Goal: Task Accomplishment & Management: Complete application form

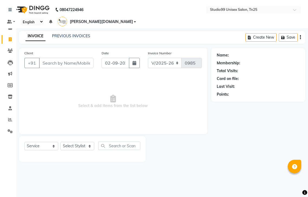
select select "8331"
select select "service"
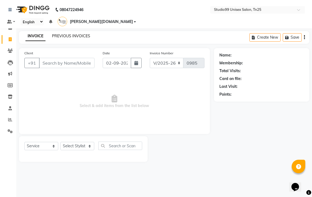
click at [71, 34] on link "PREVIOUS INVOICES" at bounding box center [71, 36] width 38 height 5
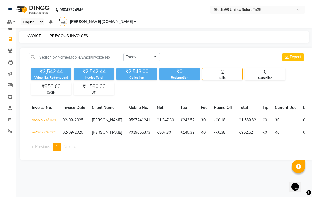
click at [33, 34] on link "INVOICE" at bounding box center [32, 36] width 15 height 5
select select "service"
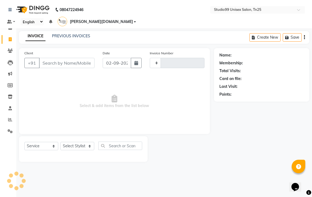
type input "0985"
select select "8331"
click at [60, 34] on link "PREVIOUS INVOICES" at bounding box center [71, 36] width 38 height 5
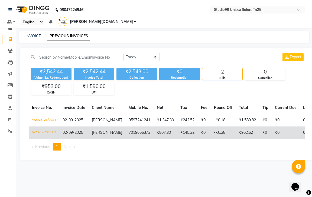
drag, startPoint x: 258, startPoint y: 139, endPoint x: 274, endPoint y: 131, distance: 18.4
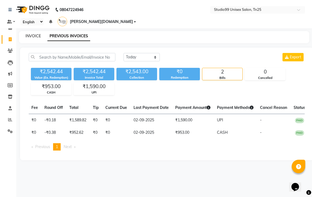
click at [34, 34] on link "INVOICE" at bounding box center [32, 36] width 15 height 5
select select "service"
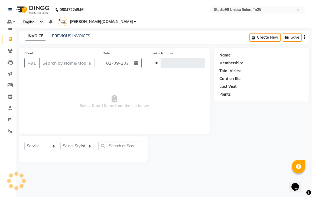
type input "0985"
select select "8331"
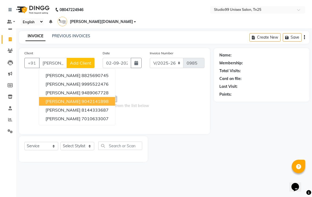
click at [81, 99] on ngb-highlight "9042141898" at bounding box center [94, 101] width 27 height 5
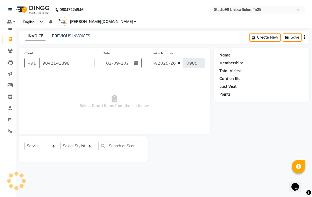
type input "9042141898"
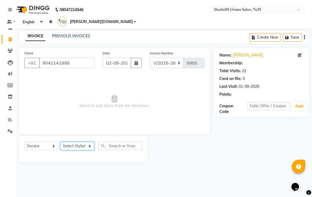
click at [86, 142] on select "Select Stylist gendral [PERSON_NAME] jaya priya kothai TK [DATE] sanjay santhos…" at bounding box center [77, 146] width 34 height 8
select select "80755"
click at [60, 142] on select "Select Stylist gendral [PERSON_NAME] jaya priya kothai TK [DATE] sanjay santhos…" at bounding box center [77, 146] width 34 height 8
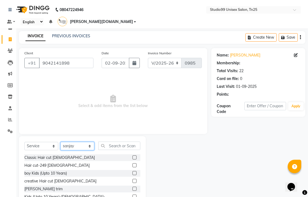
select select "1: Object"
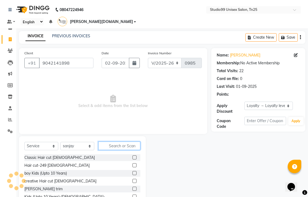
click at [117, 142] on input "text" at bounding box center [119, 146] width 42 height 8
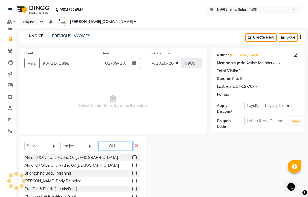
type input "OLI"
click at [134, 156] on label at bounding box center [134, 158] width 4 height 4
click at [134, 156] on input "checkbox" at bounding box center [134, 158] width 4 height 4
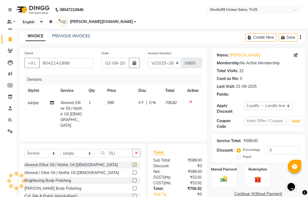
checkbox input "false"
click at [284, 36] on icon "button" at bounding box center [283, 38] width 5 height 4
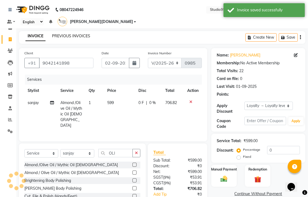
click at [63, 34] on link "PREVIOUS INVOICES" at bounding box center [71, 36] width 38 height 5
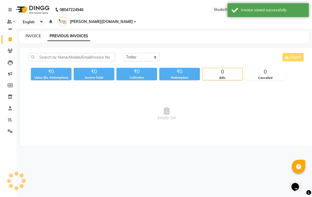
click at [34, 34] on link "INVOICE" at bounding box center [32, 36] width 15 height 5
select select "service"
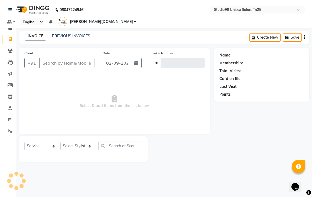
type input "0985"
select select "8331"
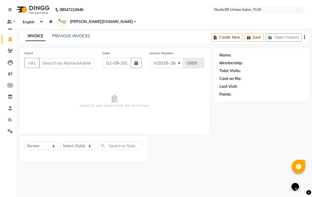
click at [62, 59] on input "Client" at bounding box center [66, 63] width 55 height 10
type input "8870677586"
click at [83, 60] on span "Add Client" at bounding box center [80, 62] width 21 height 5
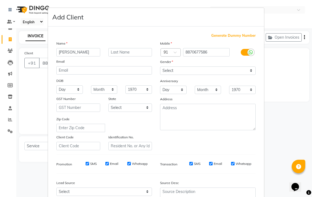
type input "[PERSON_NAME]"
click at [181, 71] on select "Select [DEMOGRAPHIC_DATA] [DEMOGRAPHIC_DATA] Other Prefer Not To Say" at bounding box center [208, 71] width 96 height 8
select select "[DEMOGRAPHIC_DATA]"
click at [160, 67] on select "Select [DEMOGRAPHIC_DATA] [DEMOGRAPHIC_DATA] Other Prefer Not To Say" at bounding box center [208, 71] width 96 height 8
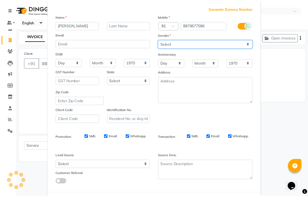
scroll to position [52, 0]
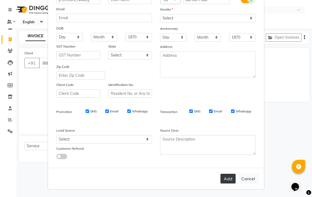
click at [228, 176] on button "Add" at bounding box center [227, 179] width 15 height 10
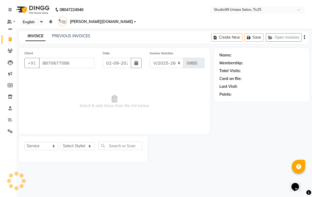
select select
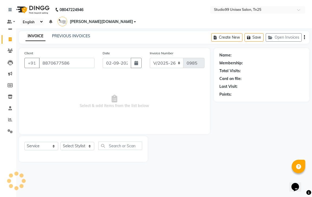
select select
checkbox input "false"
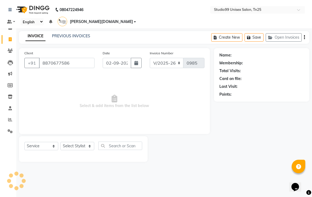
checkbox input "false"
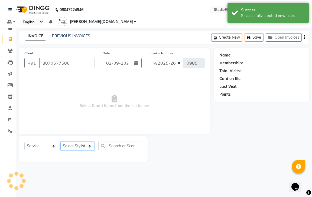
click at [80, 142] on select "Select Stylist gendral [PERSON_NAME] jaya priya kothai TK [DATE] sanjay santhos…" at bounding box center [77, 146] width 34 height 8
select select "1: Object"
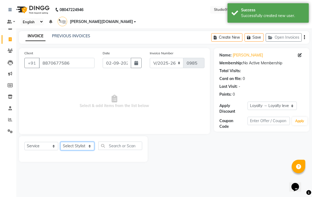
select select "80759"
click at [60, 142] on select "Select Stylist gendral [PERSON_NAME] jaya priya kothai TK [DATE] sanjay santhos…" at bounding box center [77, 146] width 34 height 8
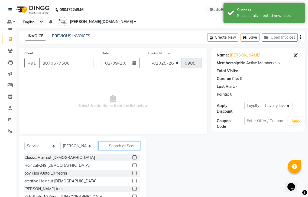
click at [116, 142] on input "text" at bounding box center [119, 146] width 42 height 8
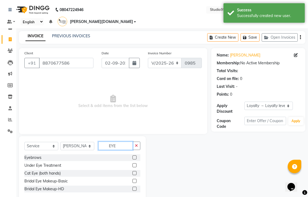
type input "EYE"
click at [134, 156] on label at bounding box center [134, 158] width 4 height 4
click at [134, 156] on input "checkbox" at bounding box center [134, 158] width 4 height 4
checkbox input "true"
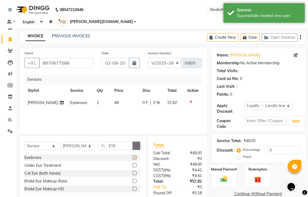
click at [137, 144] on icon "button" at bounding box center [136, 146] width 3 height 4
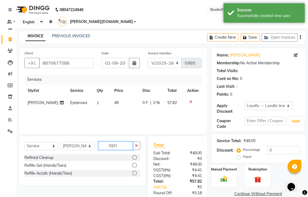
type input "REFI"
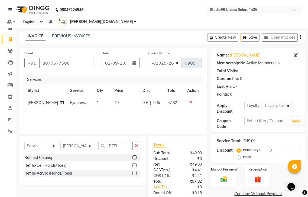
click at [136, 154] on div at bounding box center [136, 157] width 8 height 7
click at [134, 156] on label at bounding box center [134, 158] width 4 height 4
click at [134, 156] on input "checkbox" at bounding box center [134, 158] width 4 height 4
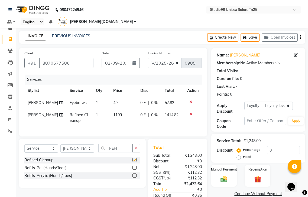
checkbox input "false"
click at [82, 144] on select "Select Stylist gendral [PERSON_NAME] jaya priya kothai TK [DATE] sanjay santhos…" at bounding box center [77, 148] width 34 height 8
select select "80760"
click at [60, 144] on select "Select Stylist gendral [PERSON_NAME] jaya priya kothai TK [DATE] sanjay santhos…" at bounding box center [77, 148] width 34 height 8
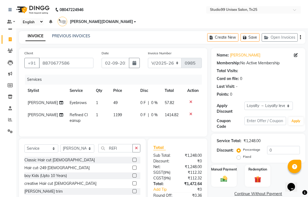
drag, startPoint x: 138, startPoint y: 145, endPoint x: 113, endPoint y: 145, distance: 24.9
click at [137, 146] on icon "button" at bounding box center [136, 148] width 3 height 4
click at [132, 166] on label at bounding box center [134, 168] width 4 height 4
click at [132, 166] on input "checkbox" at bounding box center [134, 168] width 4 height 4
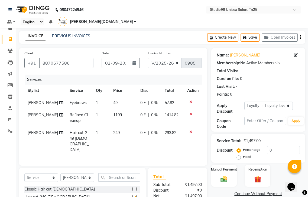
checkbox input "false"
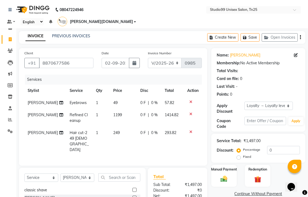
scroll to position [27, 0]
click at [132, 192] on label at bounding box center [134, 194] width 4 height 4
click at [132, 192] on input "checkbox" at bounding box center [134, 194] width 4 height 4
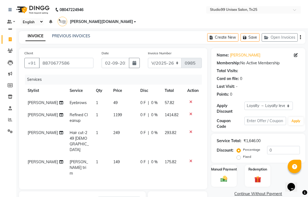
checkbox input "false"
click at [271, 146] on input "0" at bounding box center [283, 150] width 33 height 8
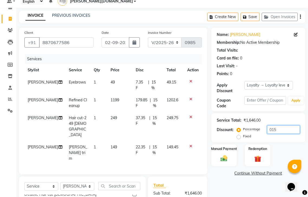
scroll to position [0, 0]
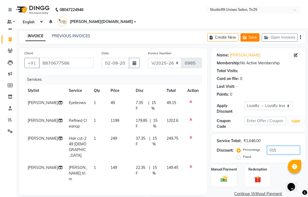
type input "015"
click at [257, 33] on button "Save" at bounding box center [249, 37] width 19 height 8
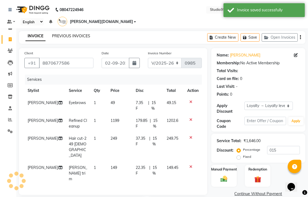
click at [72, 34] on link "PREVIOUS INVOICES" at bounding box center [71, 36] width 38 height 5
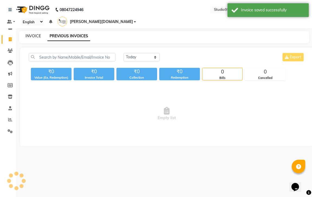
click at [31, 34] on link "INVOICE" at bounding box center [32, 36] width 15 height 5
select select "service"
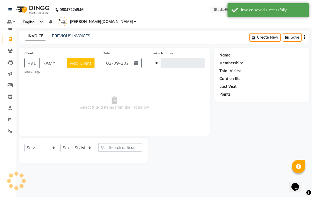
type input "RAMYA"
type input "0985"
select select "8331"
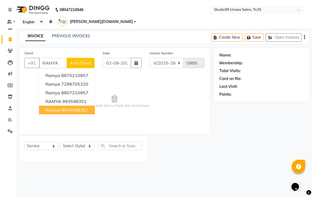
type input "RAMYA"
click at [179, 162] on main "INVOICE PREVIOUS INVOICES Create New Save Open Invoices Client +91 RAMYA ramya …" at bounding box center [163, 100] width 295 height 139
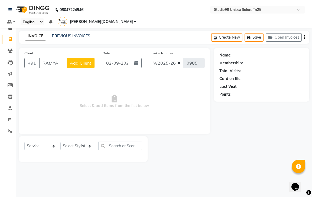
click at [118, 95] on span "Select & add items from the list below" at bounding box center [114, 102] width 180 height 54
click at [83, 34] on link "PREVIOUS INVOICES" at bounding box center [71, 36] width 38 height 5
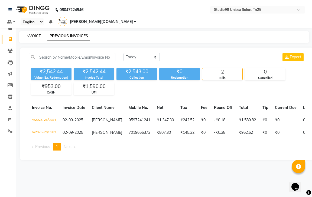
click at [28, 34] on link "INVOICE" at bounding box center [32, 36] width 15 height 5
select select "service"
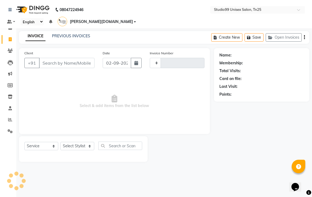
type input "0985"
select select "8331"
click at [62, 34] on link "PREVIOUS INVOICES" at bounding box center [71, 36] width 38 height 5
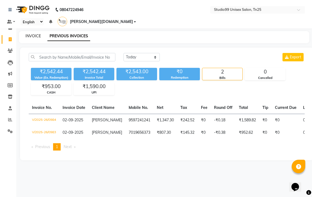
click at [33, 34] on link "INVOICE" at bounding box center [32, 36] width 15 height 5
select select "service"
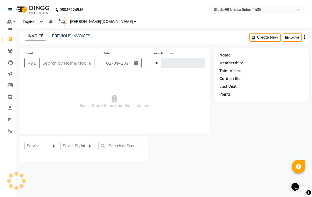
type input "0985"
select select "8331"
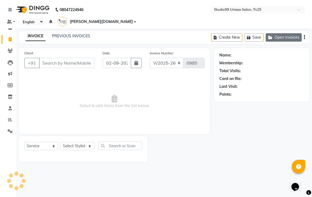
click at [285, 33] on button "Open Invoices" at bounding box center [283, 37] width 36 height 8
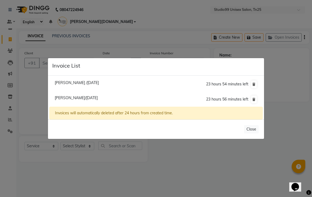
click at [119, 166] on ngb-modal-window "Invoice List [PERSON_NAME] /[DATE] 23 hours 54 minutes left [PERSON_NAME]/[DATE…" at bounding box center [156, 98] width 312 height 197
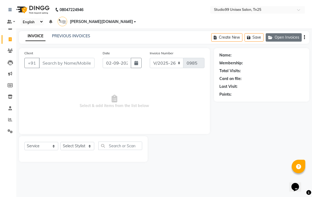
click at [283, 33] on button "Open Invoices" at bounding box center [283, 37] width 36 height 8
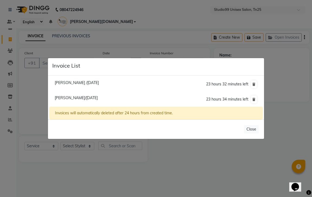
click at [79, 82] on span "[PERSON_NAME] /[DATE]" at bounding box center [77, 82] width 44 height 5
type input "9042141898"
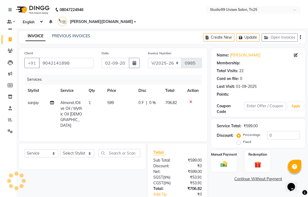
select select "1: Object"
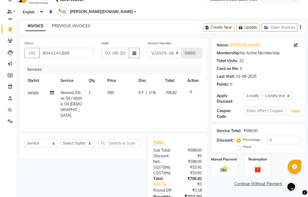
scroll to position [25, 0]
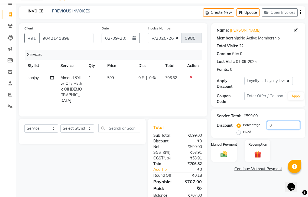
click at [273, 121] on input "0" at bounding box center [283, 125] width 33 height 8
type input "015"
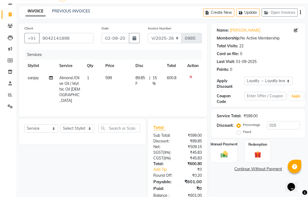
click at [230, 142] on label "Manual Payment" at bounding box center [223, 144] width 27 height 5
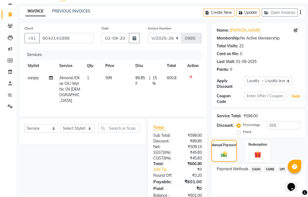
click at [257, 166] on span "CASH" at bounding box center [256, 169] width 12 height 6
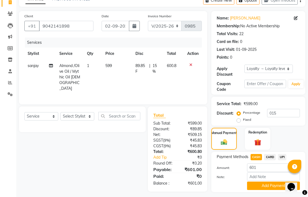
scroll to position [44, 0]
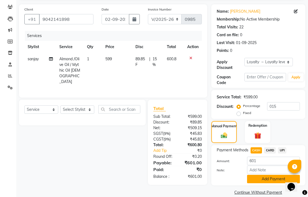
click at [275, 175] on button "Add Payment" at bounding box center [273, 179] width 53 height 8
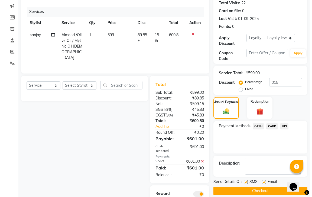
scroll to position [91, 0]
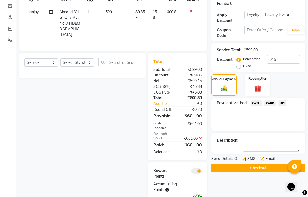
click at [197, 169] on span at bounding box center [196, 171] width 11 height 5
click at [202, 172] on input "checkbox" at bounding box center [202, 172] width 0 height 0
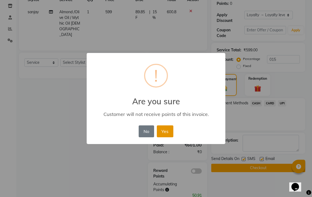
click at [170, 134] on button "Yes" at bounding box center [165, 132] width 17 height 12
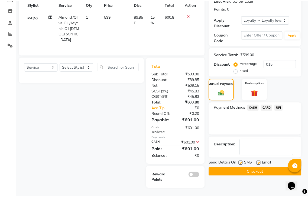
scroll to position [72, 0]
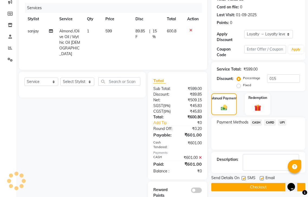
click at [258, 183] on button "Checkout" at bounding box center [258, 187] width 94 height 8
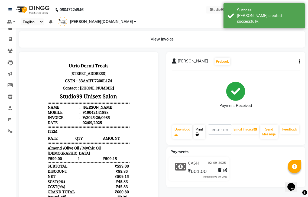
click at [198, 125] on link "Print" at bounding box center [199, 132] width 12 height 14
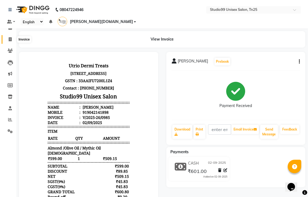
click at [11, 38] on icon at bounding box center [10, 39] width 3 height 4
select select "service"
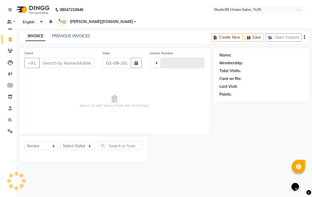
type input "0986"
select select "8331"
click at [68, 34] on link "PREVIOUS INVOICES" at bounding box center [71, 36] width 38 height 5
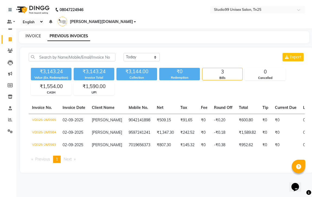
click at [29, 34] on link "INVOICE" at bounding box center [32, 36] width 15 height 5
select select "service"
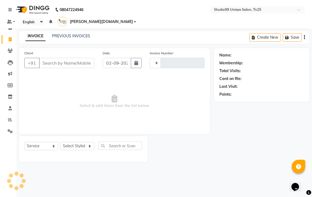
type input "0986"
select select "8331"
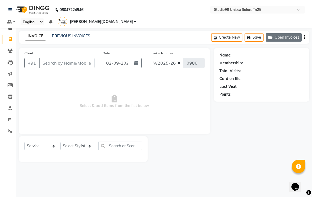
click at [283, 33] on button "Open Invoices" at bounding box center [283, 37] width 36 height 8
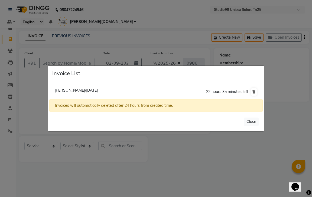
click at [98, 91] on span "[PERSON_NAME]/[DATE]" at bounding box center [76, 90] width 43 height 5
type input "8870677586"
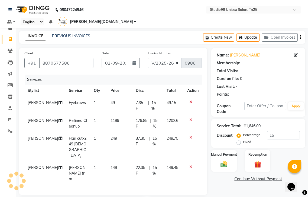
type input "0"
select select "1: Object"
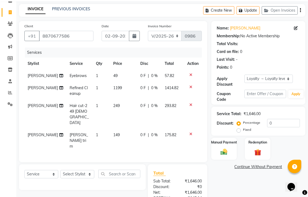
scroll to position [61, 0]
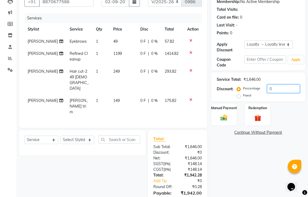
click at [279, 85] on input "0" at bounding box center [283, 89] width 33 height 8
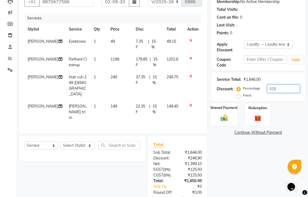
type input "015"
click at [229, 106] on div "Manual Payment" at bounding box center [223, 114] width 27 height 23
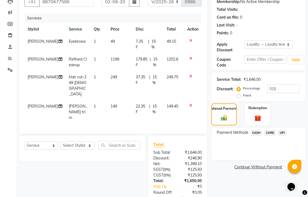
click at [281, 130] on span "UPI" at bounding box center [282, 133] width 8 height 6
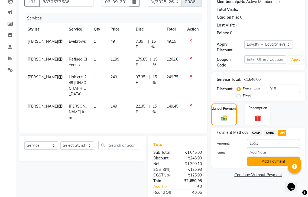
click at [269, 157] on button "Add Payment" at bounding box center [273, 161] width 53 height 8
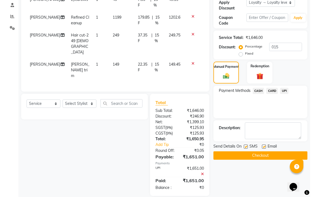
scroll to position [128, 0]
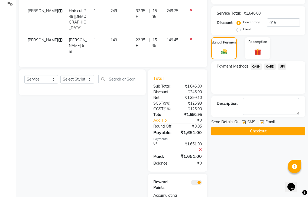
click at [192, 180] on span at bounding box center [196, 182] width 11 height 5
click at [202, 183] on input "checkbox" at bounding box center [202, 183] width 0 height 0
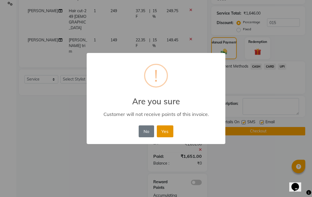
click at [164, 133] on button "Yes" at bounding box center [165, 132] width 17 height 12
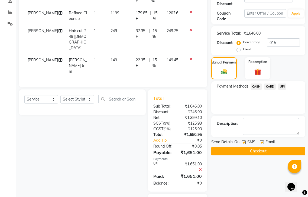
scroll to position [108, 0]
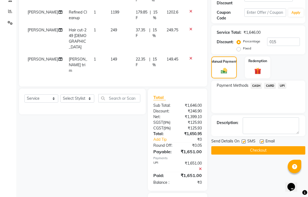
click at [261, 146] on button "Checkout" at bounding box center [258, 150] width 94 height 8
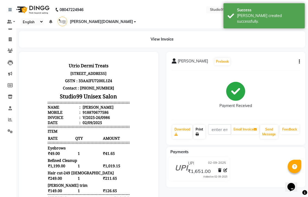
click at [200, 125] on link "Print" at bounding box center [199, 132] width 12 height 14
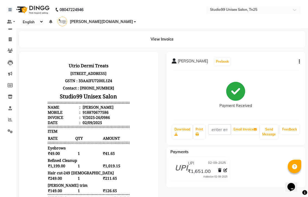
click at [38, 61] on body "Utrio Dermi Treats [STREET_ADDRESS] GSTN : 33AAIFU7200L1Z4 Contact : [PHONE_NUM…" at bounding box center [89, 161] width 124 height 203
click at [10, 38] on icon at bounding box center [10, 39] width 3 height 4
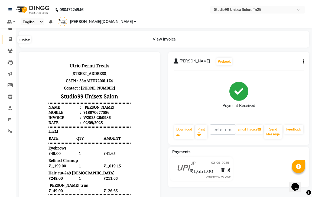
select select "service"
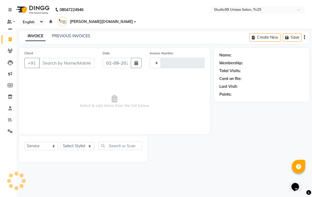
type input "0987"
select select "8331"
click at [74, 34] on link "PREVIOUS INVOICES" at bounding box center [71, 36] width 38 height 5
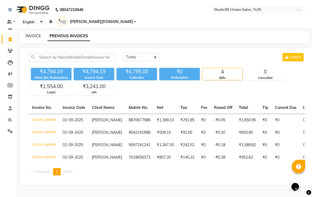
click at [33, 34] on link "INVOICE" at bounding box center [32, 36] width 15 height 5
select select "service"
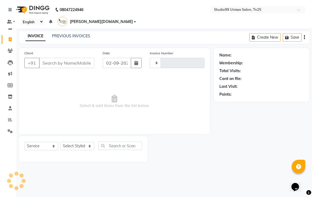
type input "0987"
select select "8331"
click at [60, 34] on link "PREVIOUS INVOICES" at bounding box center [71, 36] width 38 height 5
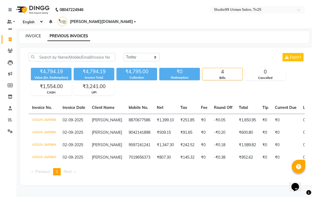
click at [35, 34] on link "INVOICE" at bounding box center [32, 36] width 15 height 5
select select "service"
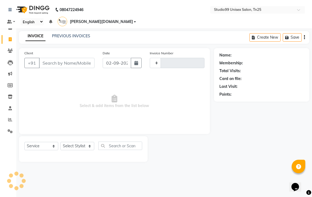
type input "0987"
select select "8331"
click at [79, 34] on link "PREVIOUS INVOICES" at bounding box center [71, 36] width 38 height 5
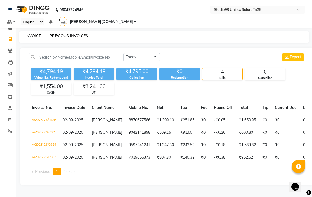
click at [29, 34] on link "INVOICE" at bounding box center [32, 36] width 15 height 5
select select "8331"
select select "service"
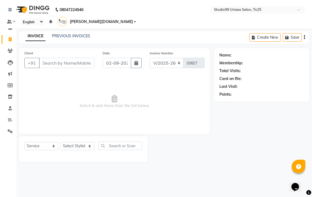
click at [226, 117] on div "Name: Membership: Total Visits: Card on file: Last Visit: Points:" at bounding box center [263, 105] width 99 height 114
click at [65, 34] on link "PREVIOUS INVOICES" at bounding box center [71, 36] width 38 height 5
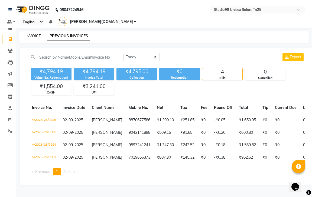
click at [35, 34] on link "INVOICE" at bounding box center [32, 36] width 15 height 5
select select "service"
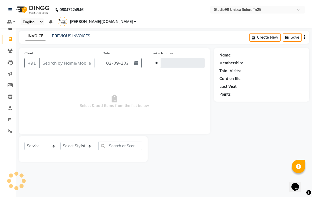
type input "0987"
select select "8331"
click at [66, 142] on select "Select Stylist" at bounding box center [77, 146] width 34 height 8
click at [76, 142] on select "Select Stylist" at bounding box center [77, 146] width 34 height 8
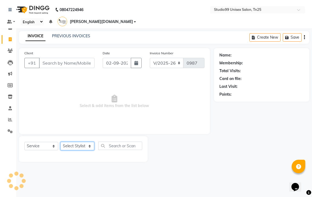
click at [76, 142] on select "Select Stylist" at bounding box center [77, 146] width 34 height 8
click at [89, 142] on select "Select Stylist gendral [PERSON_NAME] jaya priya kothai TK [DATE] sanjay santhos…" at bounding box center [77, 146] width 34 height 8
select select "80755"
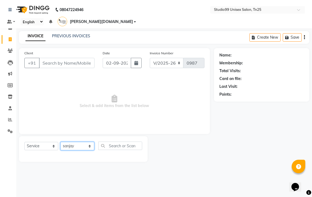
click at [60, 142] on select "Select Stylist gendral [PERSON_NAME] jaya priya kothai TK [DATE] sanjay santhos…" at bounding box center [77, 146] width 34 height 8
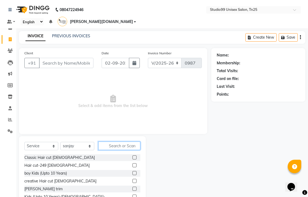
click at [122, 142] on input "text" at bounding box center [119, 146] width 42 height 8
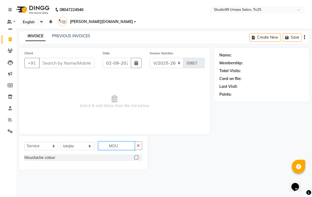
type input "MOU"
click at [135, 156] on label at bounding box center [136, 158] width 4 height 4
click at [135, 156] on input "checkbox" at bounding box center [136, 158] width 4 height 4
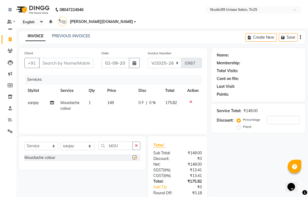
checkbox input "false"
click at [137, 144] on icon "button" at bounding box center [136, 146] width 3 height 4
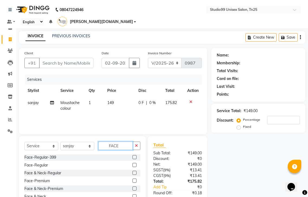
scroll to position [24, 0]
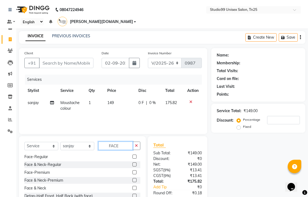
type input "FACE"
click at [132, 186] on label at bounding box center [134, 188] width 4 height 4
click at [132, 187] on input "checkbox" at bounding box center [134, 189] width 4 height 4
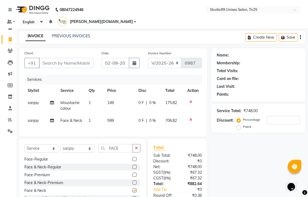
checkbox input "false"
click at [134, 146] on button "button" at bounding box center [136, 148] width 8 height 8
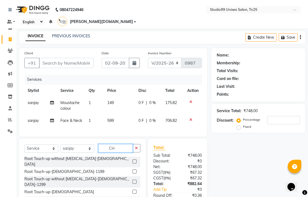
scroll to position [0, 0]
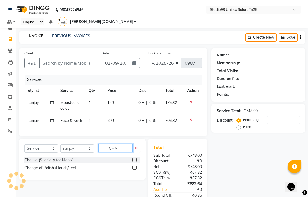
type input "CHA"
click at [136, 158] on label at bounding box center [134, 160] width 4 height 4
click at [136, 159] on input "checkbox" at bounding box center [134, 161] width 4 height 4
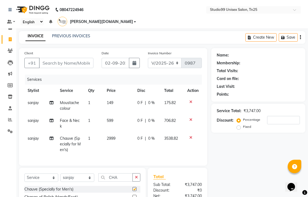
checkbox input "false"
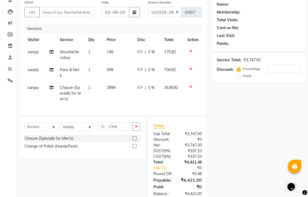
scroll to position [54, 0]
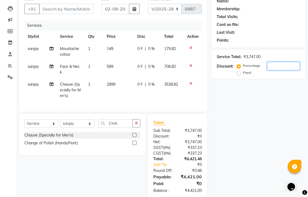
click at [277, 62] on input "number" at bounding box center [283, 66] width 33 height 8
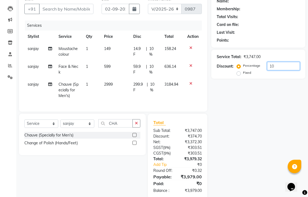
type input "1"
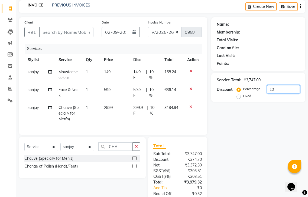
scroll to position [0, 0]
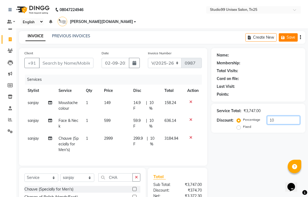
type input "10"
click at [285, 36] on icon "button" at bounding box center [283, 38] width 5 height 4
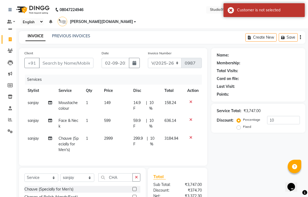
click at [236, 161] on div "Name: Membership: Total Visits: Card on file: Last Visit: Points: Service Total…" at bounding box center [260, 150] width 98 height 205
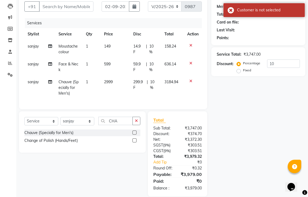
scroll to position [61, 0]
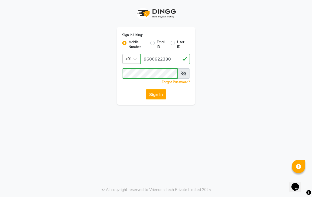
click at [159, 94] on button "Sign In" at bounding box center [156, 94] width 21 height 10
